Goal: Transaction & Acquisition: Obtain resource

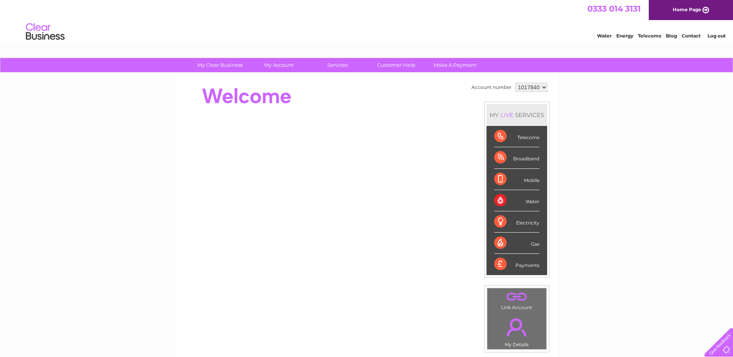
click at [541, 87] on select "1017840 1018692 1054771 1066257" at bounding box center [531, 87] width 32 height 9
select select "1054771"
click at [515, 83] on select "1017840 1018692 1054771 1066257" at bounding box center [531, 87] width 32 height 9
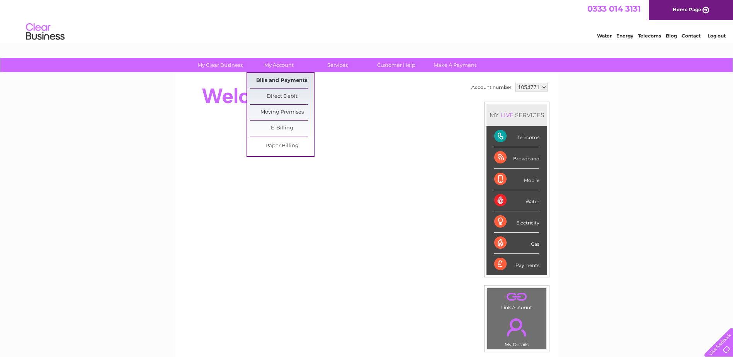
click at [282, 78] on link "Bills and Payments" at bounding box center [282, 80] width 64 height 15
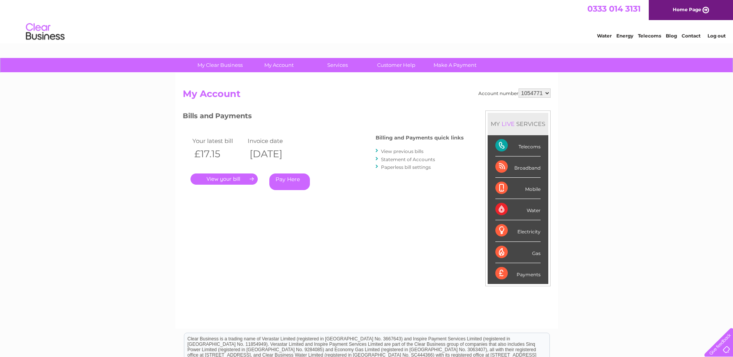
click at [547, 94] on select "1017840 1018692 1054771 1066257" at bounding box center [535, 92] width 32 height 9
select select "1066257"
click at [519, 88] on select "1017840 1018692 1054771 1066257" at bounding box center [535, 92] width 32 height 9
click at [403, 151] on link "View previous bills" at bounding box center [402, 151] width 43 height 6
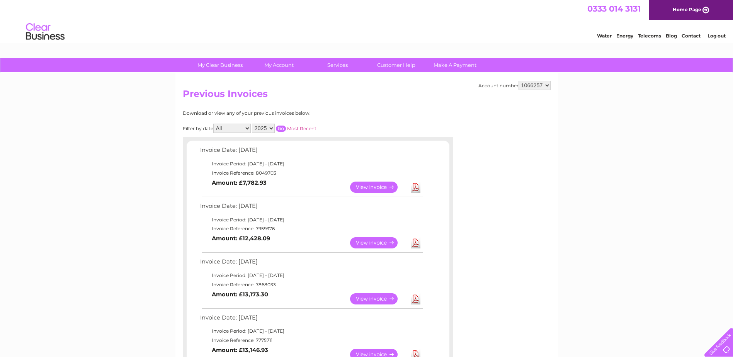
click at [414, 244] on link "Download" at bounding box center [416, 242] width 10 height 11
